Goal: Task Accomplishment & Management: Use online tool/utility

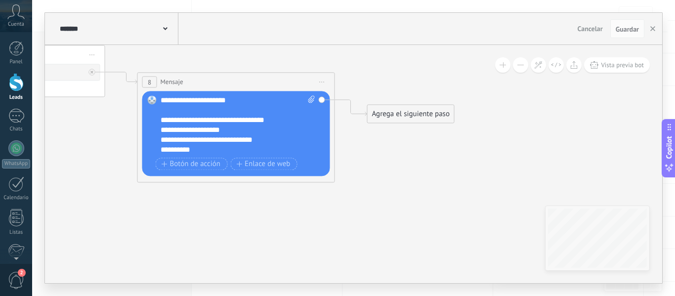
drag, startPoint x: 522, startPoint y: 182, endPoint x: 407, endPoint y: 175, distance: 114.9
click at [407, 117] on div "Agrega el siguiente paso" at bounding box center [411, 114] width 87 height 16
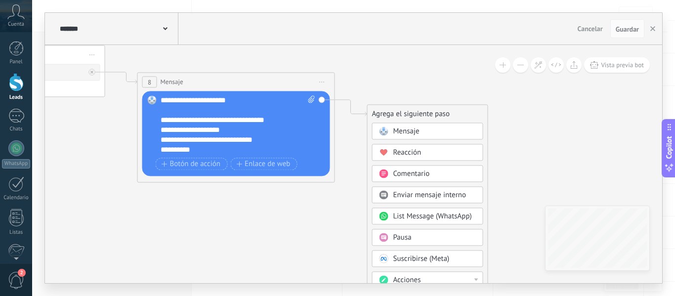
click at [417, 240] on div "Pausa" at bounding box center [435, 238] width 83 height 10
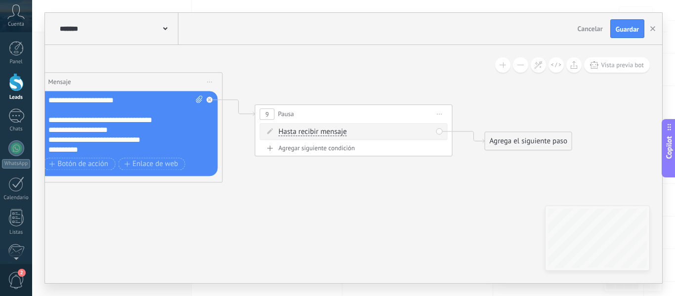
click at [310, 132] on span "Hasta recibir mensaje" at bounding box center [313, 132] width 68 height 8
click at [310, 132] on button "Hasta recibir mensaje" at bounding box center [336, 132] width 124 height 18
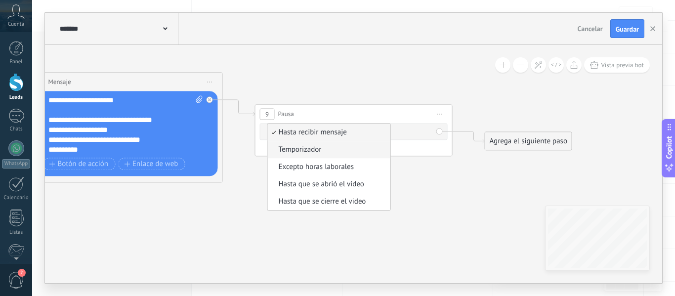
click at [313, 155] on span "Temporizador" at bounding box center [328, 150] width 120 height 10
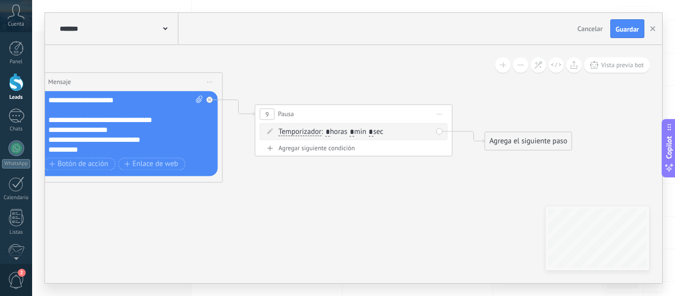
click at [363, 133] on span ": * horas * min * sec" at bounding box center [352, 131] width 62 height 9
type input "*"
drag, startPoint x: 379, startPoint y: 131, endPoint x: 386, endPoint y: 131, distance: 6.4
click at [383, 131] on span ": * horas * min * sec" at bounding box center [352, 131] width 62 height 9
type input "*"
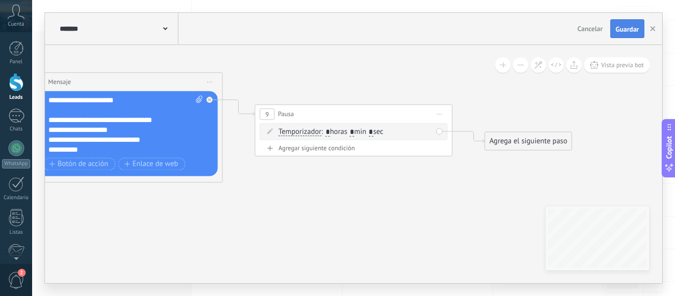
click at [620, 29] on span "Guardar" at bounding box center [627, 29] width 23 height 7
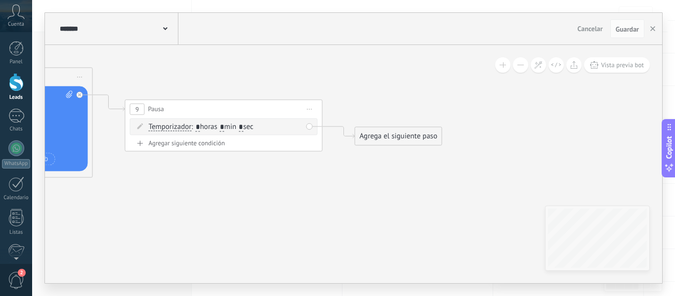
drag, startPoint x: 419, startPoint y: 237, endPoint x: 289, endPoint y: 232, distance: 130.1
